Goal: Information Seeking & Learning: Learn about a topic

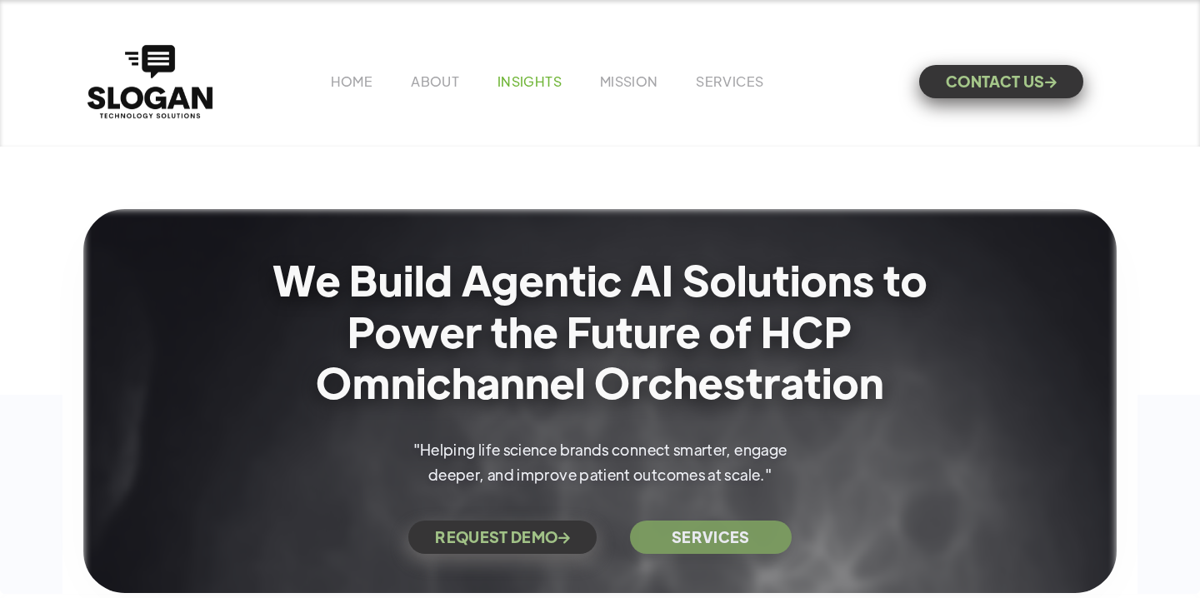
click at [525, 82] on link "INSIGHTS" at bounding box center [529, 80] width 64 height 17
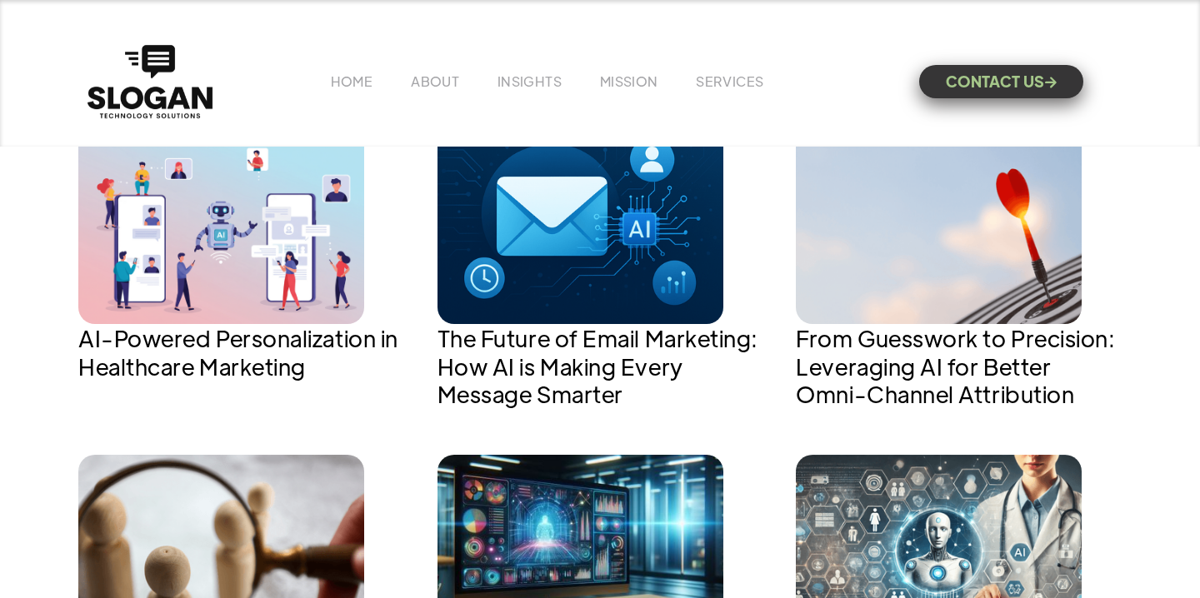
scroll to position [753, 0]
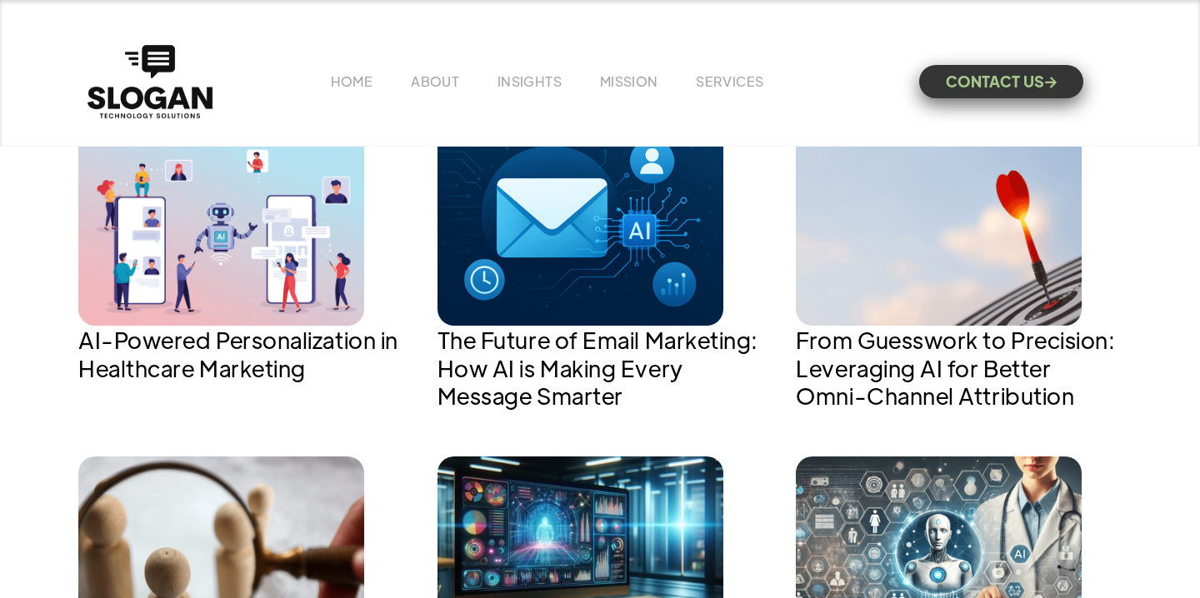
click at [285, 248] on img at bounding box center [221, 221] width 286 height 208
click at [520, 214] on img at bounding box center [580, 221] width 286 height 208
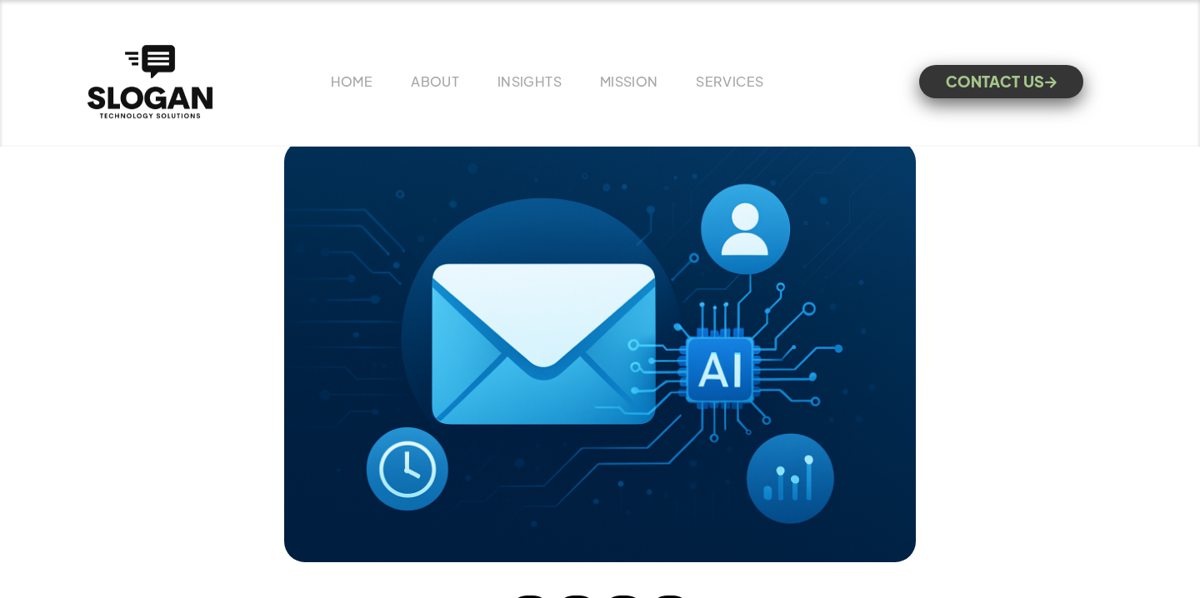
scroll to position [133, 0]
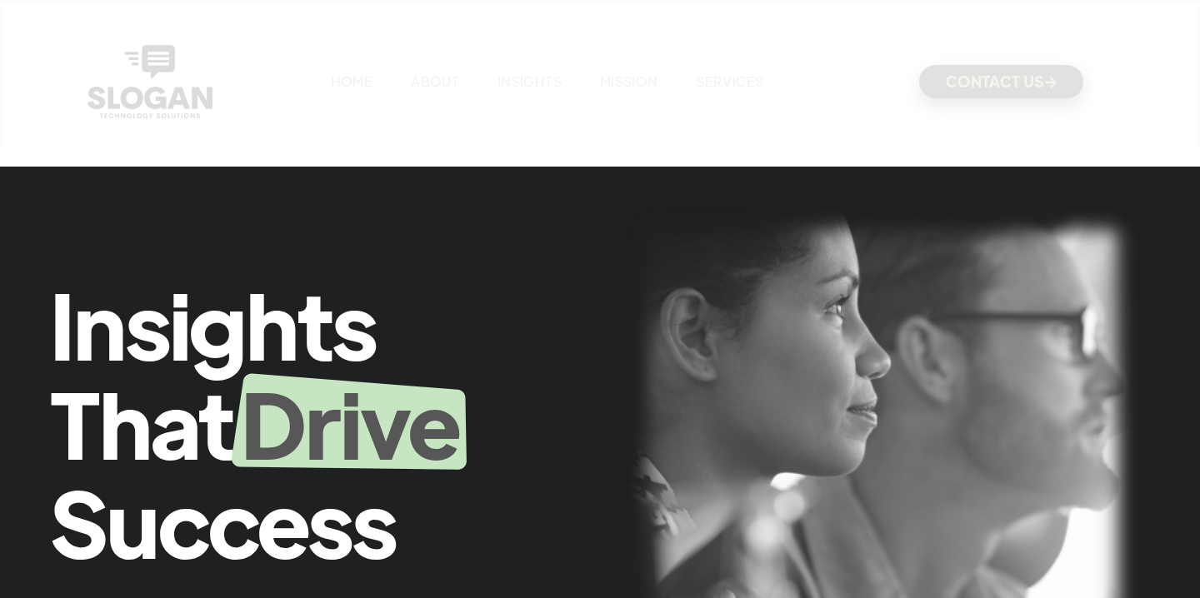
scroll to position [753, 0]
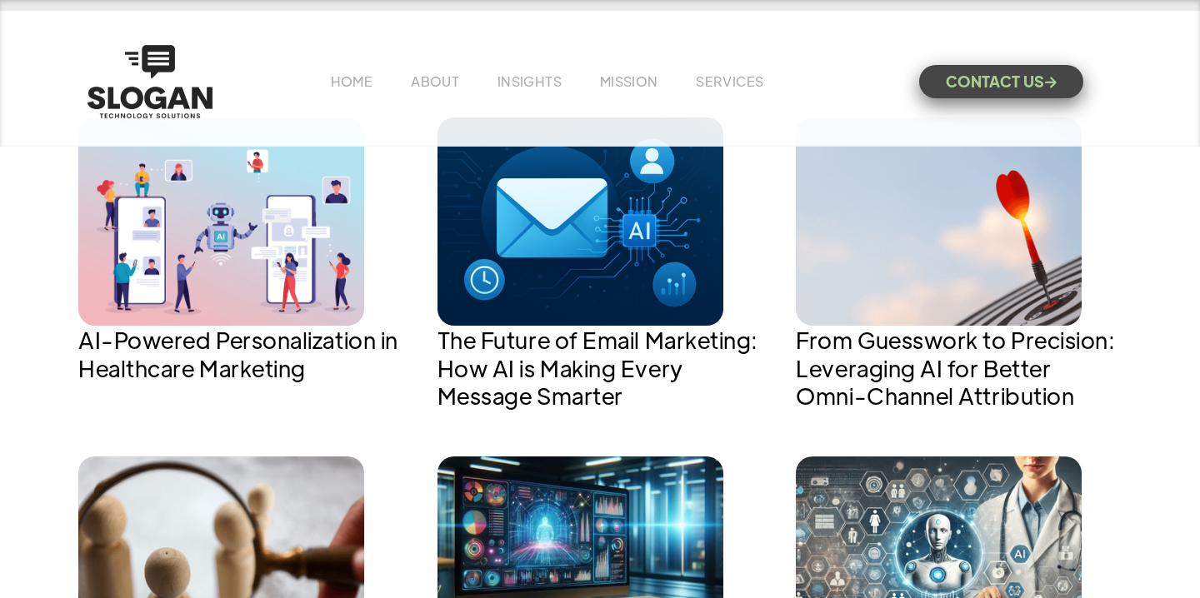
click at [181, 212] on img at bounding box center [221, 221] width 286 height 208
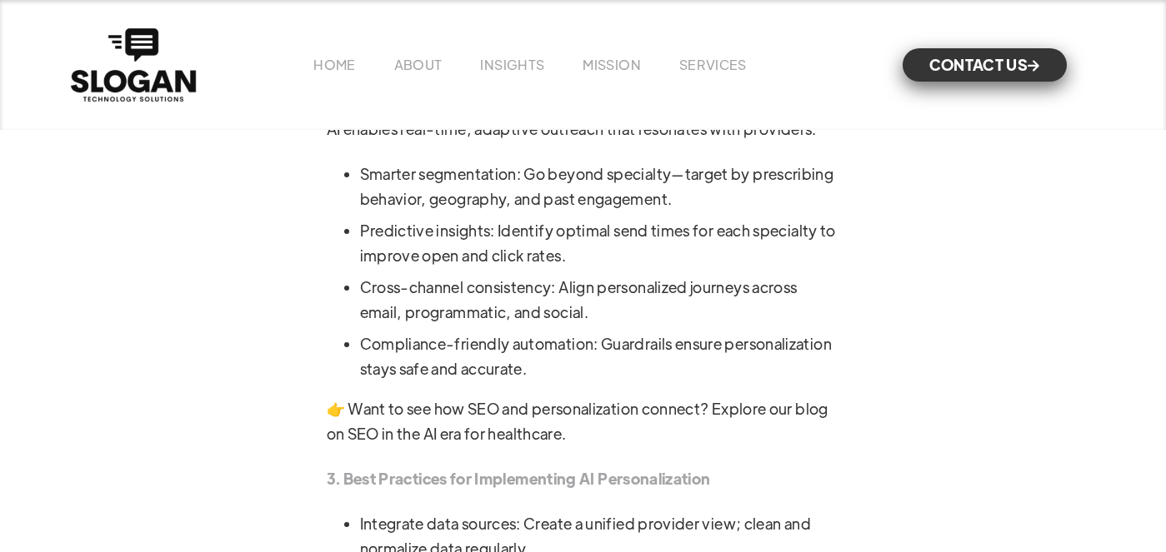
scroll to position [1676, 0]
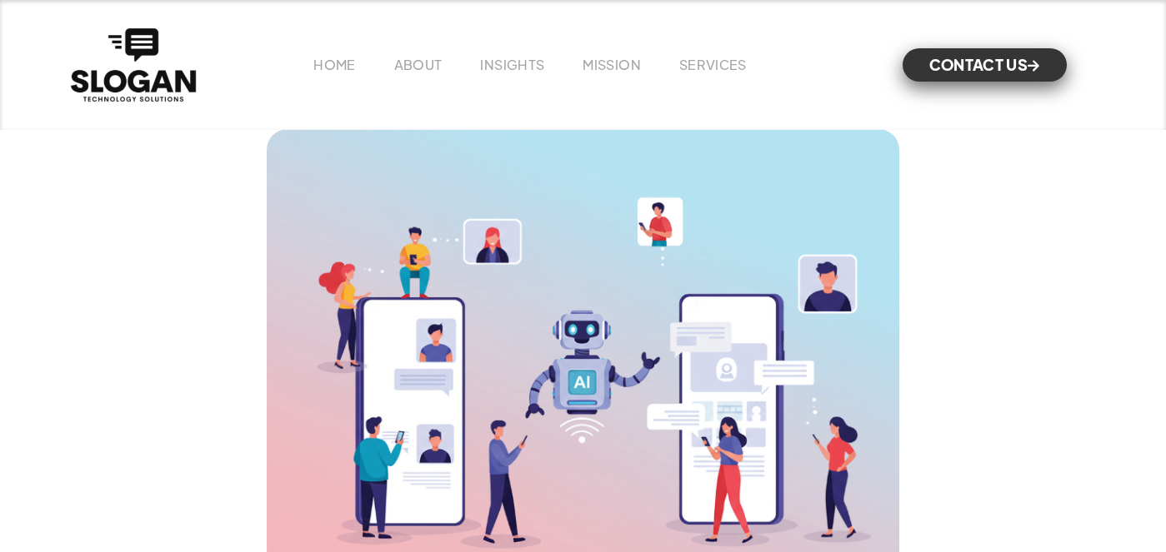
scroll to position [202, 0]
